Goal: Task Accomplishment & Management: Complete application form

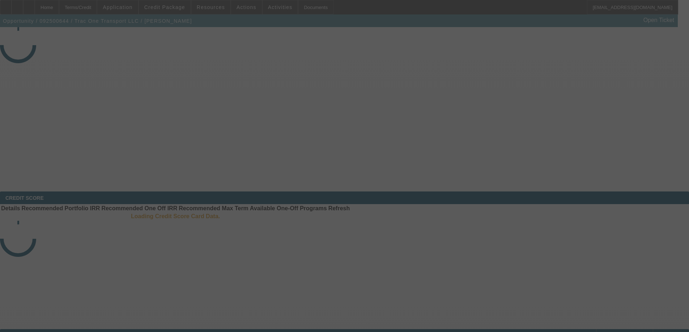
select select "3"
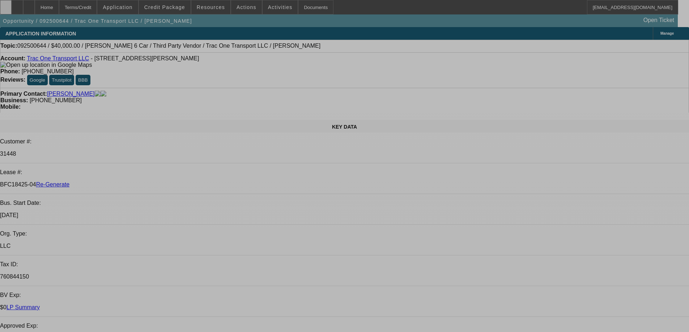
select select "0"
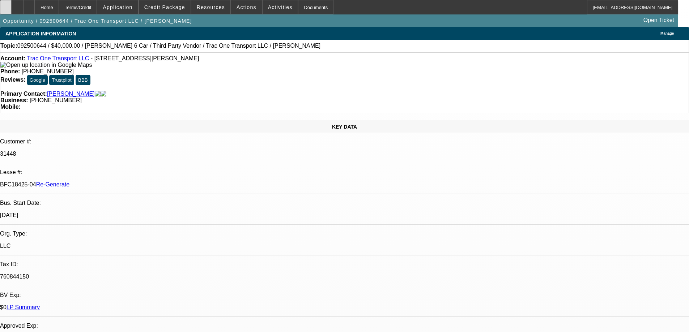
select select "0"
select select "3"
select select "0"
select select "6"
click at [6, 5] on icon at bounding box center [6, 5] width 0 height 0
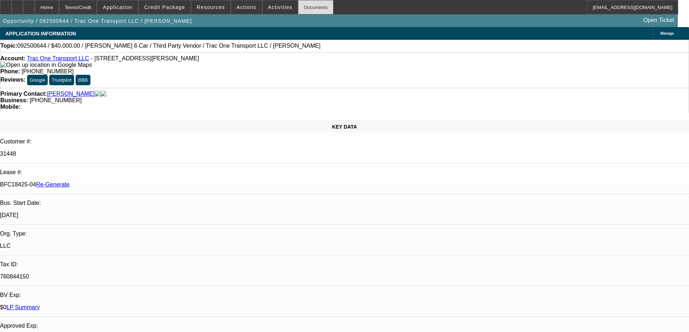
click at [298, 4] on div "Documents" at bounding box center [315, 7] width 35 height 14
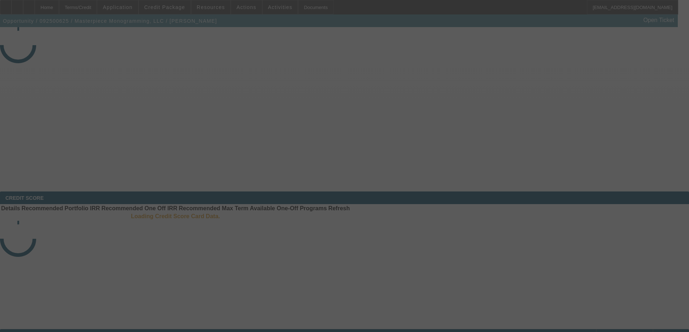
select select "3"
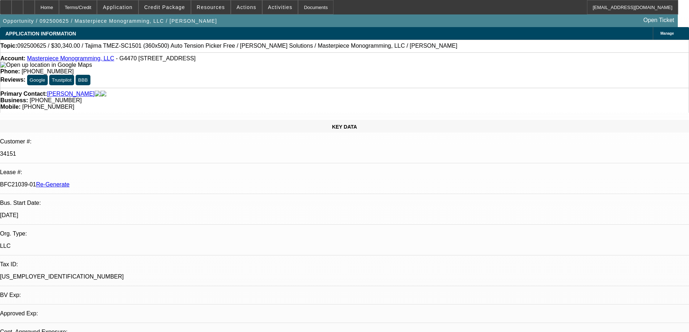
select select "0"
select select "2"
select select "0"
select select "1"
select select "2"
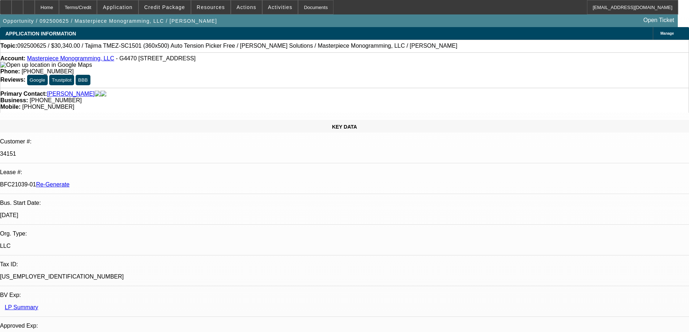
select select "6"
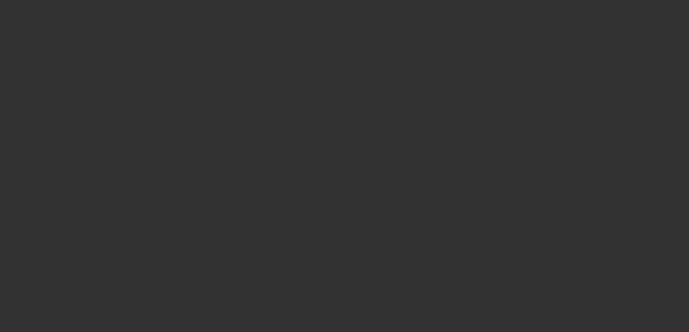
select select "4"
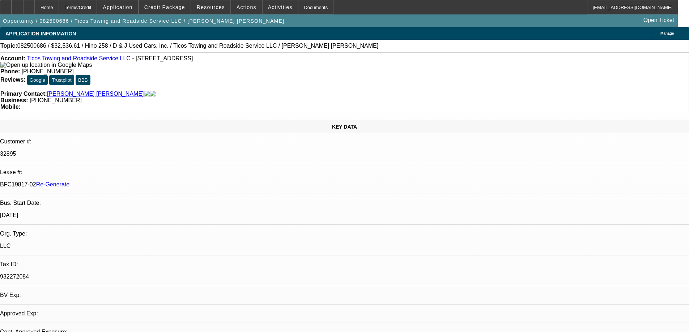
select select "0.15"
select select "2"
select select "0.1"
select select "4"
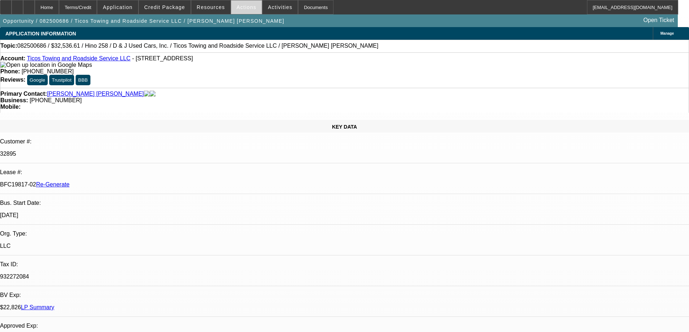
click at [247, 7] on span "Actions" at bounding box center [247, 7] width 20 height 6
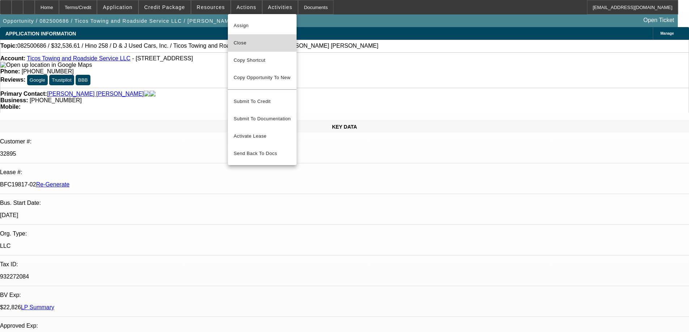
click at [249, 48] on button "Close" at bounding box center [262, 42] width 69 height 17
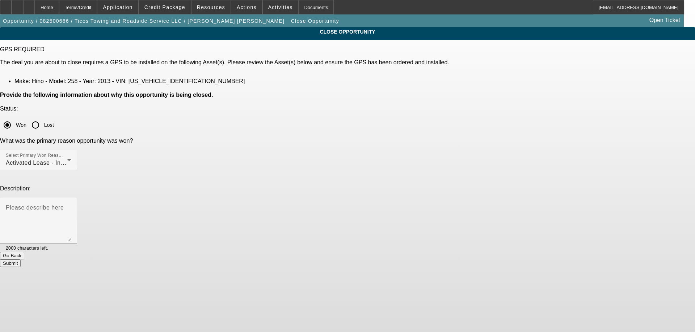
click at [21, 260] on button "Submit" at bounding box center [10, 264] width 21 height 8
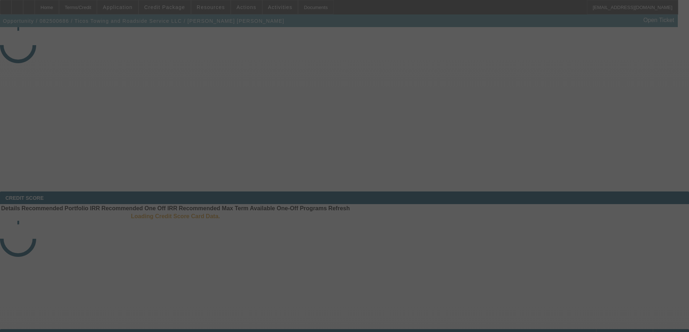
select select "4"
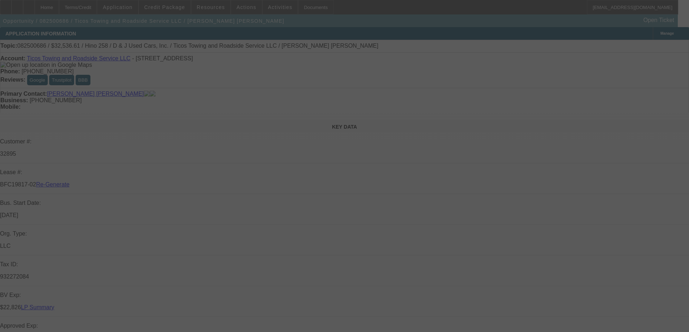
select select "0.15"
select select "2"
select select "0.1"
select select "4"
